Goal: Information Seeking & Learning: Check status

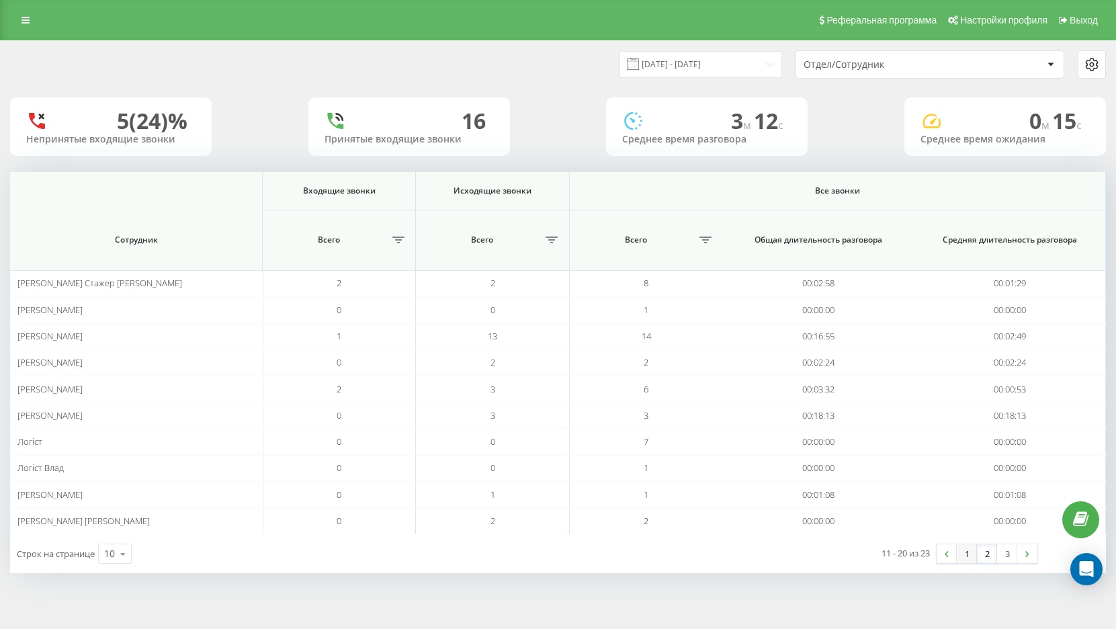
click at [974, 556] on link "1" at bounding box center [967, 553] width 20 height 19
click at [728, 63] on input "22.09.2025 - 22.09.2025" at bounding box center [701, 64] width 163 height 26
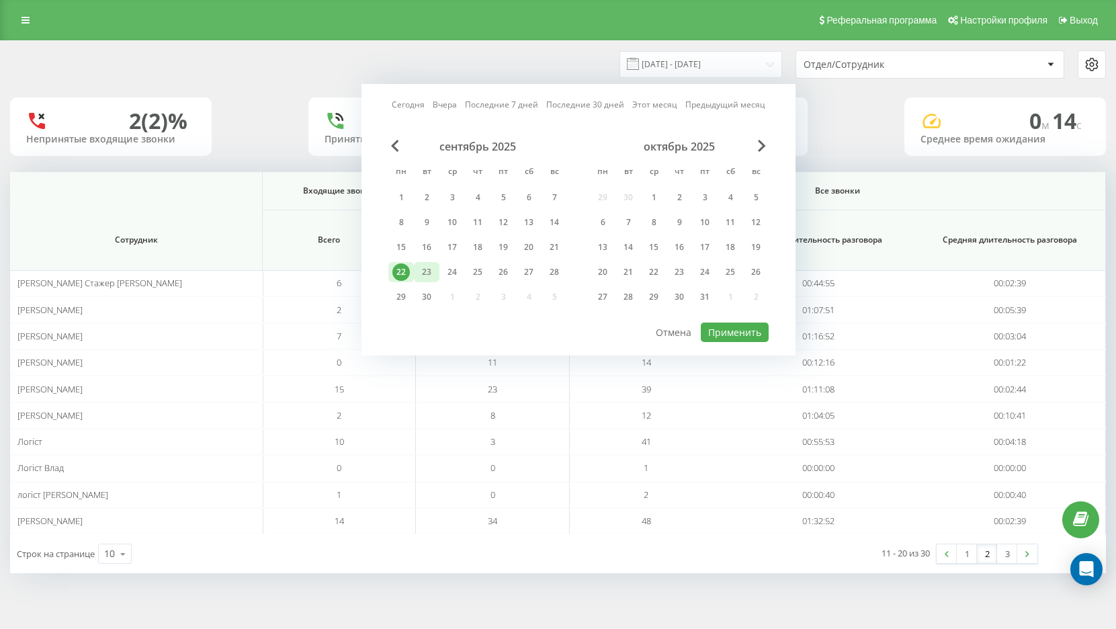
click at [430, 274] on div "23" at bounding box center [426, 271] width 17 height 17
click at [745, 335] on button "Применить" at bounding box center [735, 332] width 68 height 19
type input "[DATE] - [DATE]"
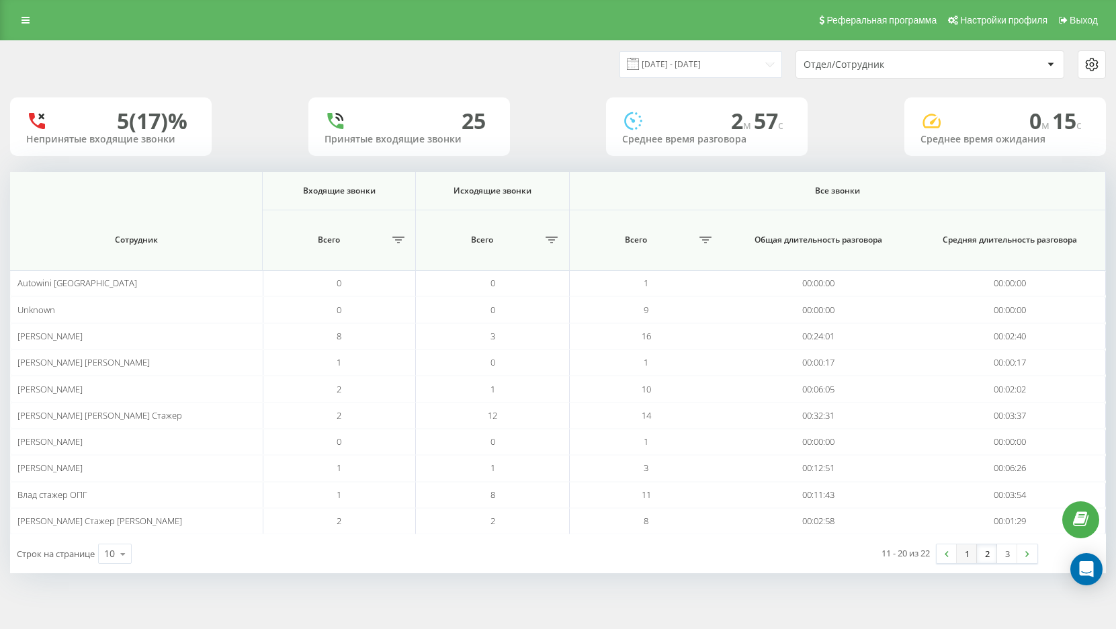
click at [973, 552] on link "1" at bounding box center [967, 553] width 20 height 19
click at [991, 556] on link "2" at bounding box center [987, 553] width 20 height 19
click at [696, 64] on input "22.09.2025 - 22.09.2025" at bounding box center [701, 64] width 163 height 26
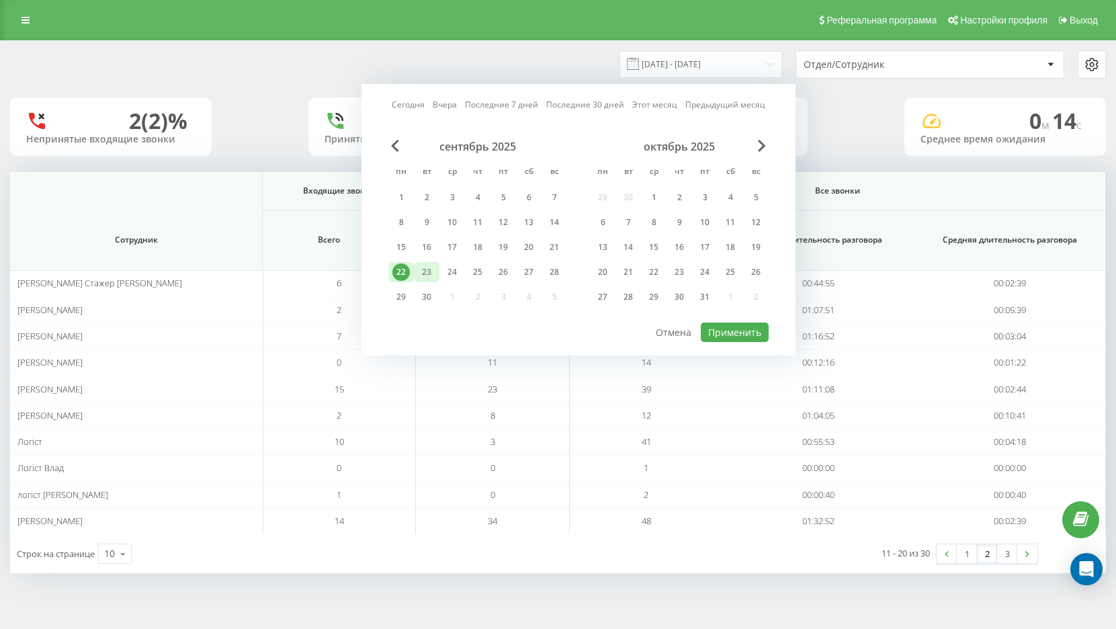
click at [433, 270] on div "23" at bounding box center [426, 271] width 17 height 17
click at [432, 270] on div "23" at bounding box center [426, 271] width 17 height 17
click at [407, 272] on div "22" at bounding box center [401, 271] width 17 height 17
click at [735, 327] on button "Применить" at bounding box center [735, 332] width 68 height 19
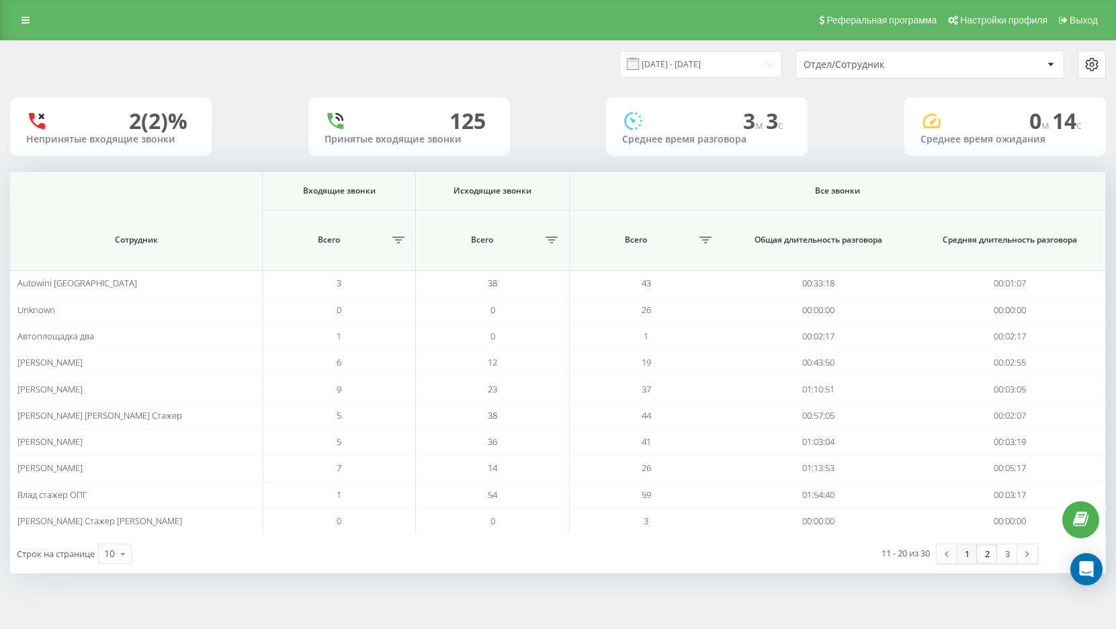
click at [969, 554] on link "1" at bounding box center [967, 553] width 20 height 19
click at [989, 559] on link "2" at bounding box center [987, 553] width 20 height 19
click at [1008, 555] on link "3" at bounding box center [1008, 553] width 20 height 19
click at [967, 555] on link "1" at bounding box center [967, 553] width 20 height 19
click at [741, 62] on input "22.09.2025 - 22.09.2025" at bounding box center [701, 64] width 163 height 26
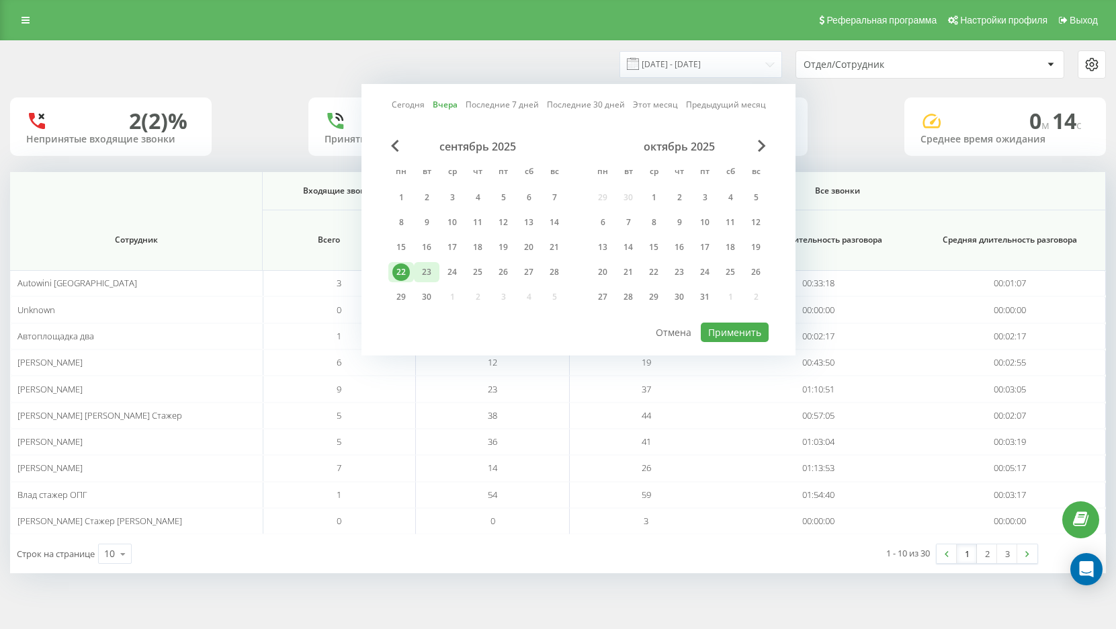
click at [425, 275] on div "23" at bounding box center [426, 271] width 17 height 17
click at [726, 338] on button "Применить" at bounding box center [735, 332] width 68 height 19
type input "[DATE] - [DATE]"
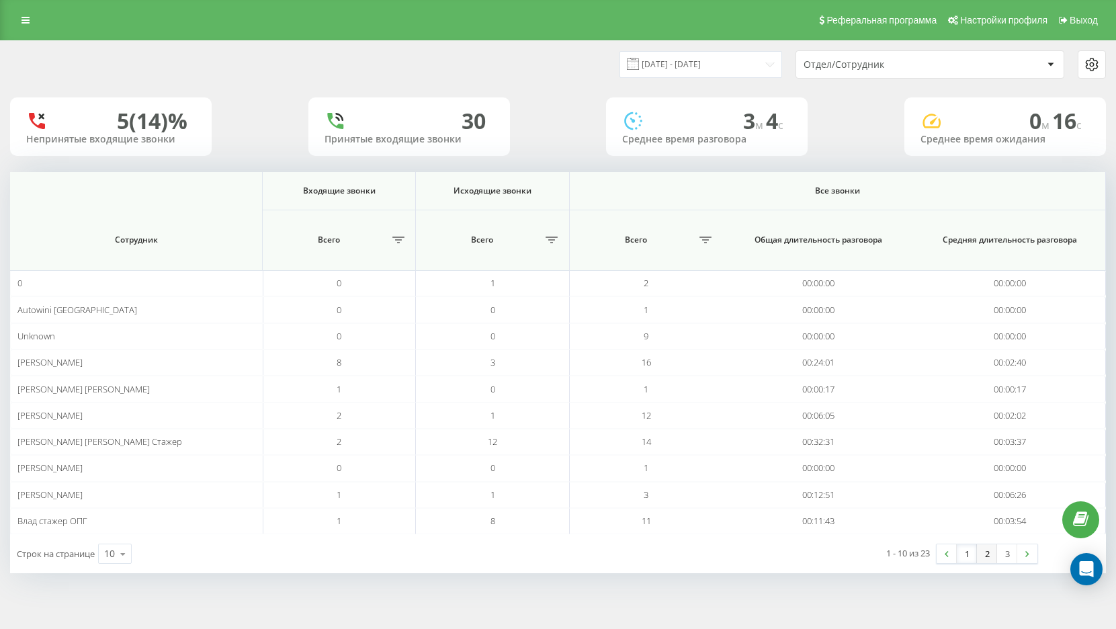
click at [990, 557] on link "2" at bounding box center [987, 553] width 20 height 19
click at [973, 557] on link "1" at bounding box center [967, 553] width 20 height 19
click at [992, 558] on link "2" at bounding box center [987, 553] width 20 height 19
click at [1006, 556] on link "3" at bounding box center [1008, 553] width 20 height 19
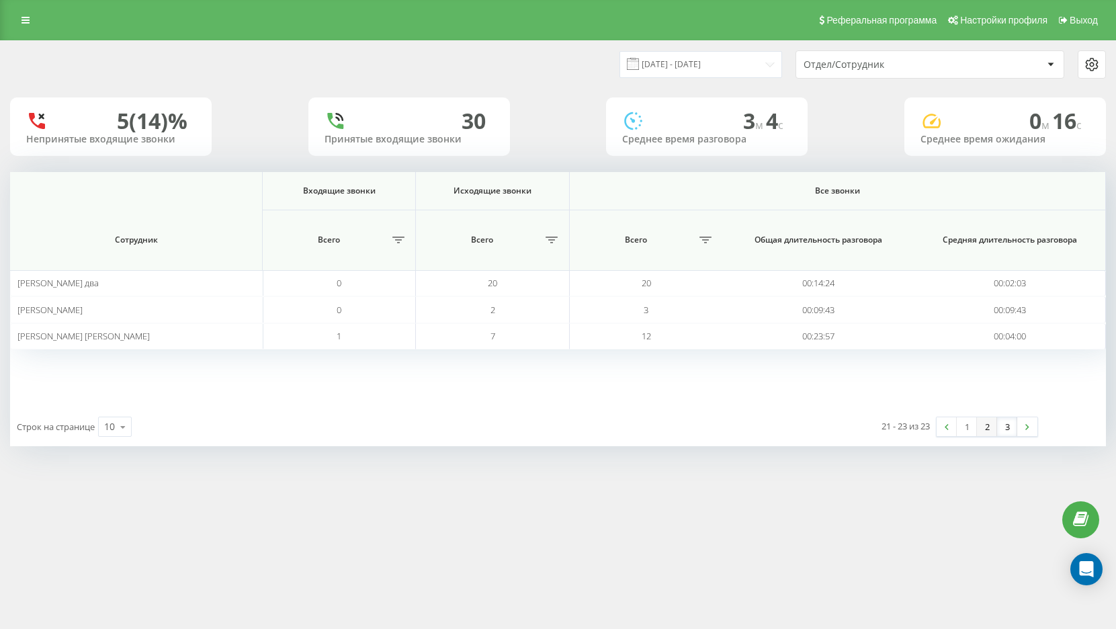
click at [985, 432] on link "2" at bounding box center [987, 426] width 20 height 19
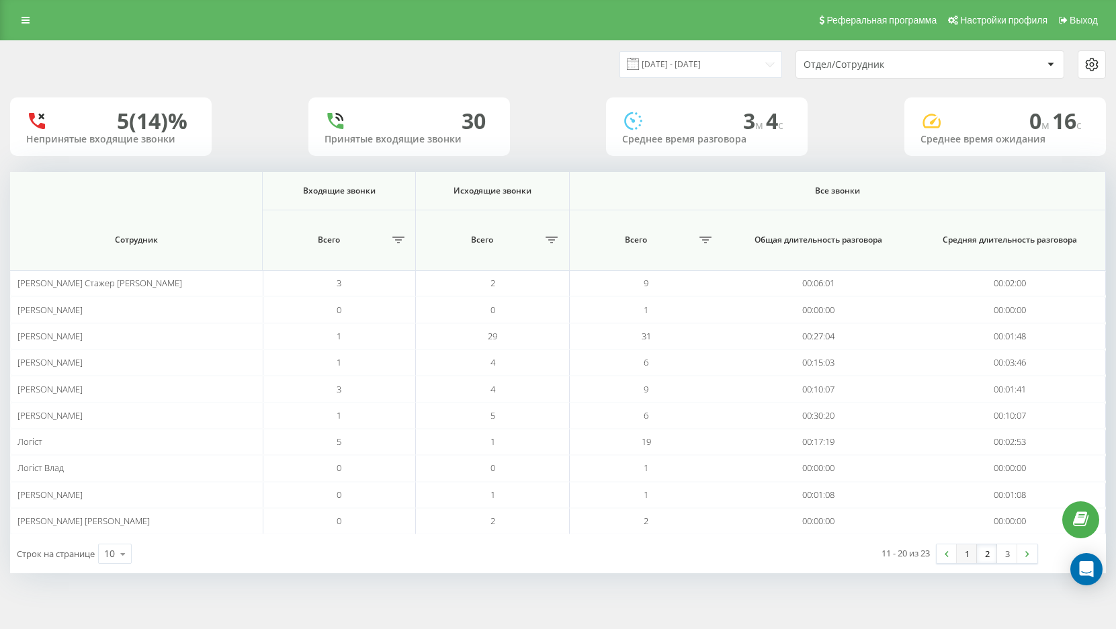
click at [963, 557] on link "1" at bounding box center [967, 553] width 20 height 19
click at [993, 557] on link "2" at bounding box center [987, 553] width 20 height 19
click at [723, 56] on input "22.09.2025 - 22.09.2025" at bounding box center [701, 64] width 163 height 26
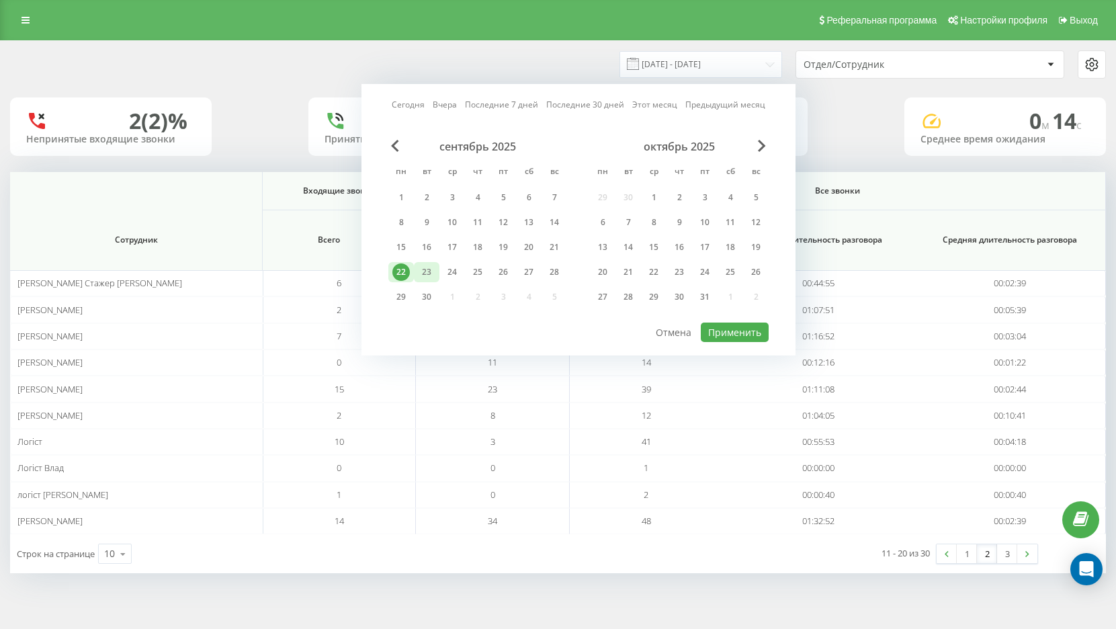
click at [426, 272] on div "23" at bounding box center [426, 271] width 17 height 17
click at [725, 327] on button "Применить" at bounding box center [735, 332] width 68 height 19
type input "[DATE] - [DATE]"
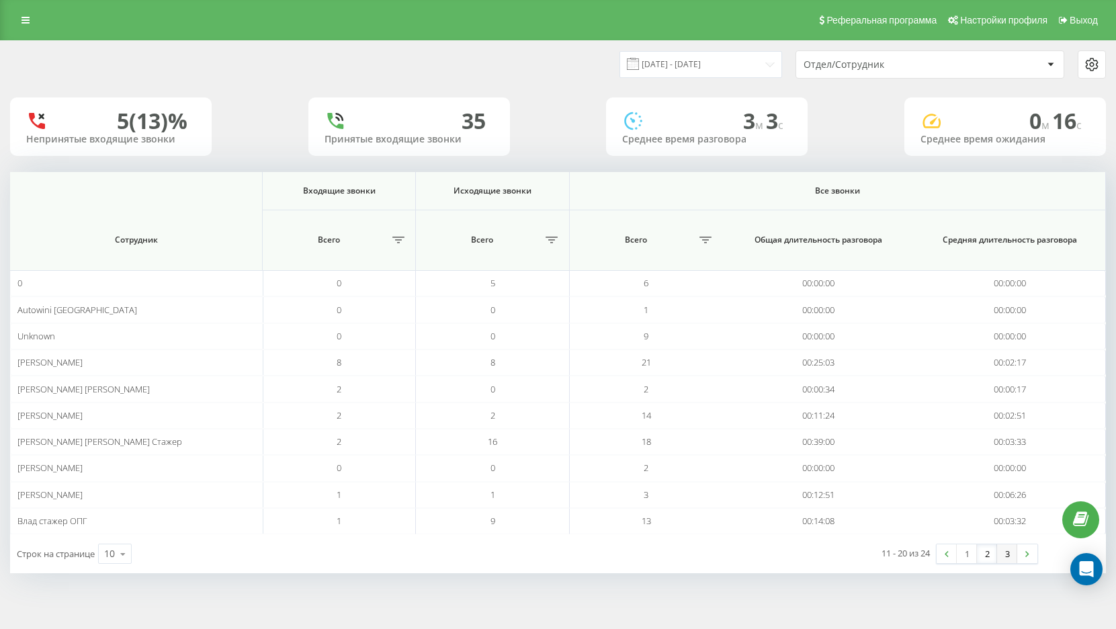
click at [1002, 559] on link "3" at bounding box center [1008, 553] width 20 height 19
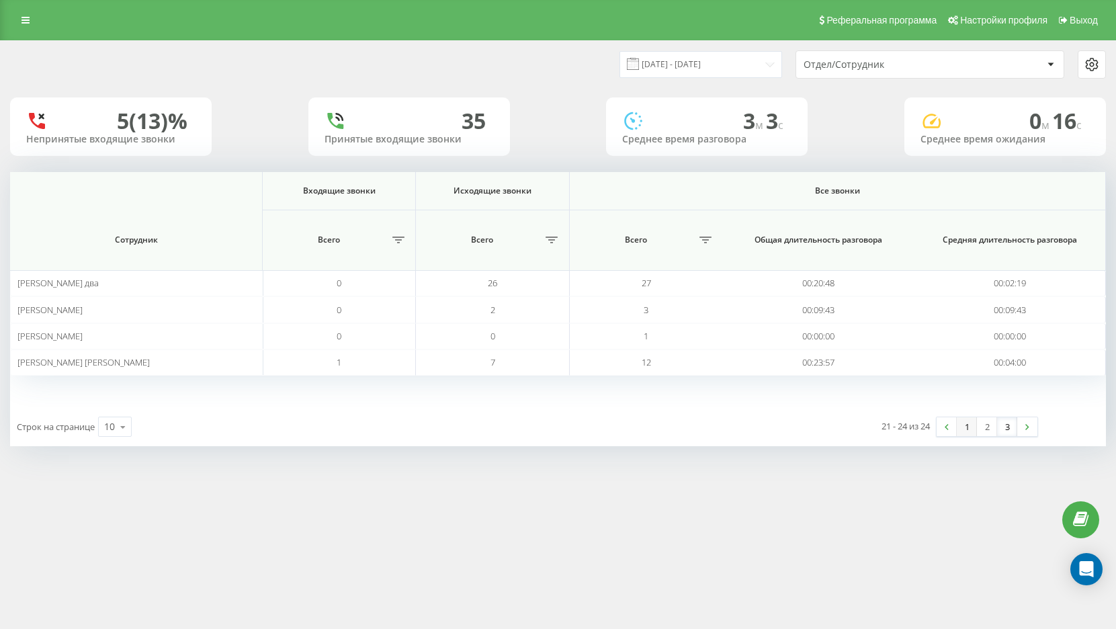
click at [967, 430] on link "1" at bounding box center [967, 426] width 20 height 19
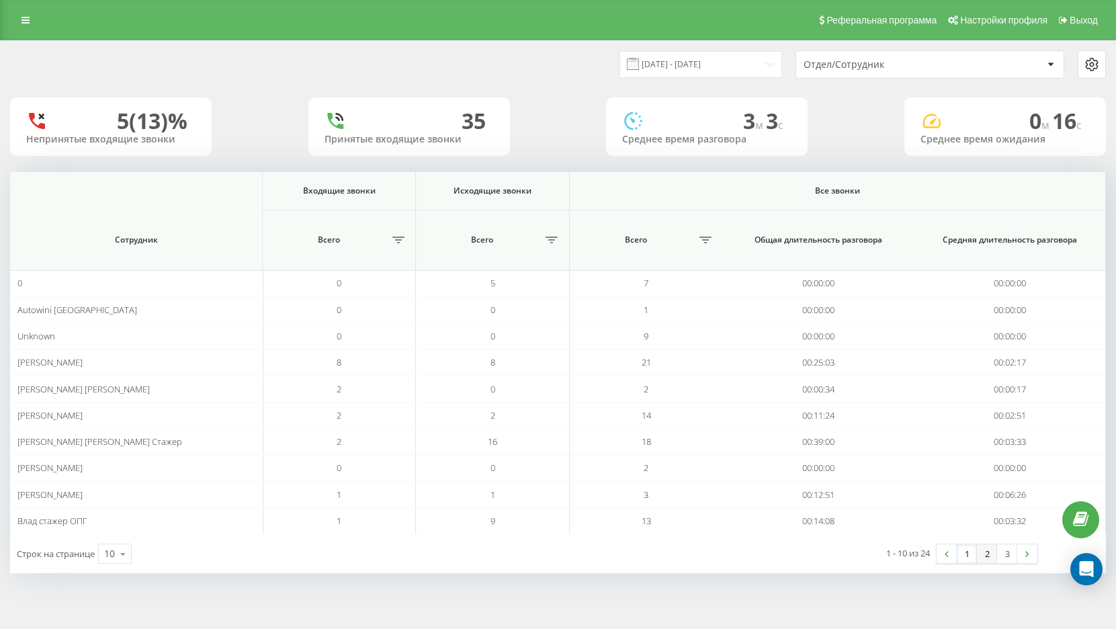
click at [990, 553] on link "2" at bounding box center [987, 553] width 20 height 19
click at [964, 553] on link "1" at bounding box center [967, 553] width 20 height 19
click at [989, 553] on link "2" at bounding box center [987, 553] width 20 height 19
click at [1004, 555] on link "3" at bounding box center [1008, 553] width 20 height 19
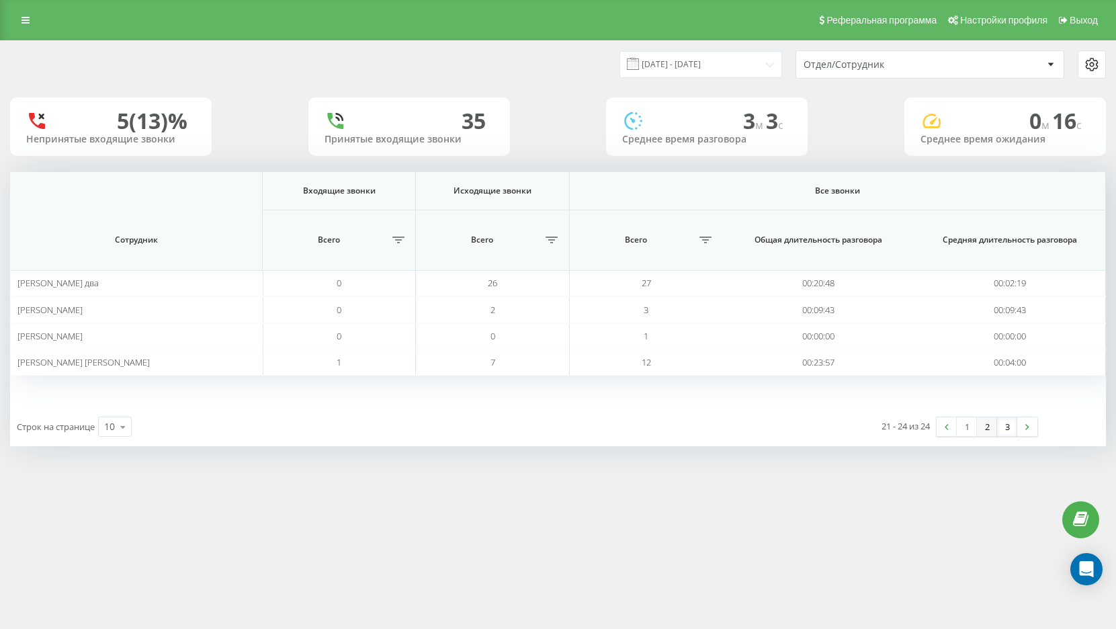
click at [985, 430] on link "2" at bounding box center [987, 426] width 20 height 19
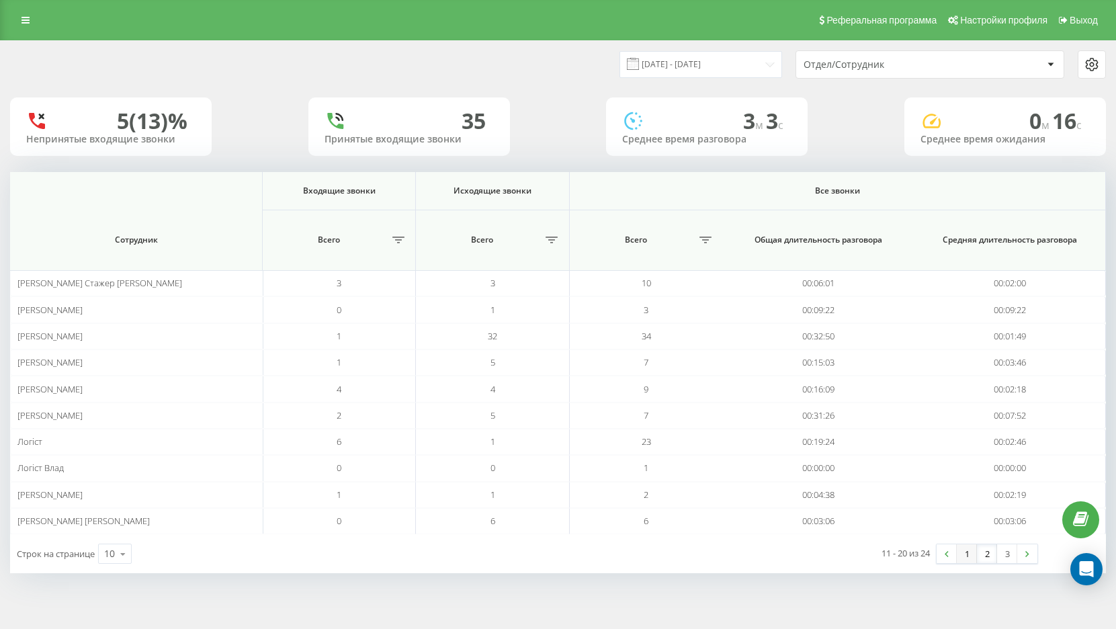
click at [967, 555] on link "1" at bounding box center [967, 553] width 20 height 19
click at [985, 555] on link "2" at bounding box center [987, 553] width 20 height 19
